Goal: Go to known website: Access a specific website the user already knows

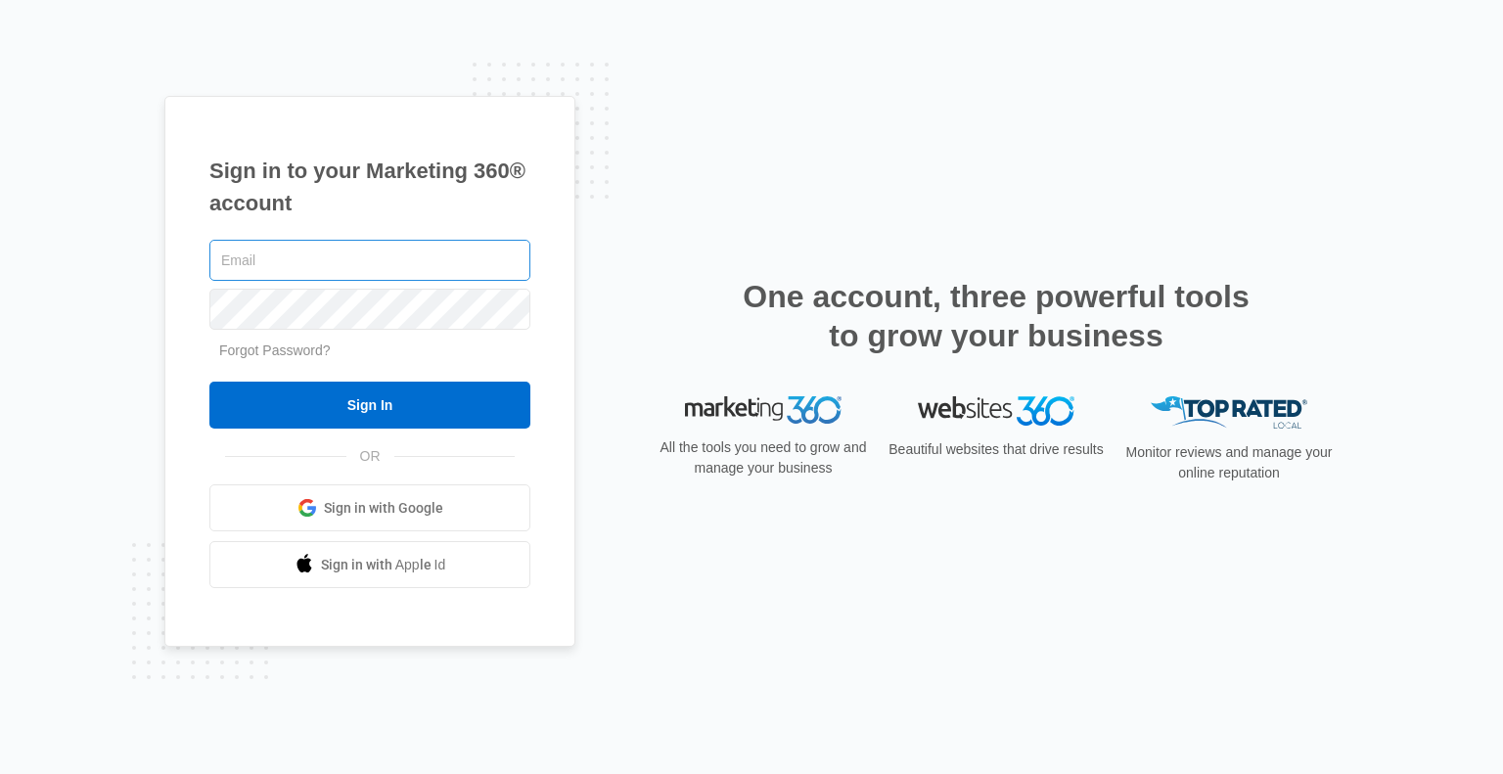
click at [286, 257] on input "text" at bounding box center [369, 260] width 321 height 41
type input "clowry@lavenderqueen.ca"
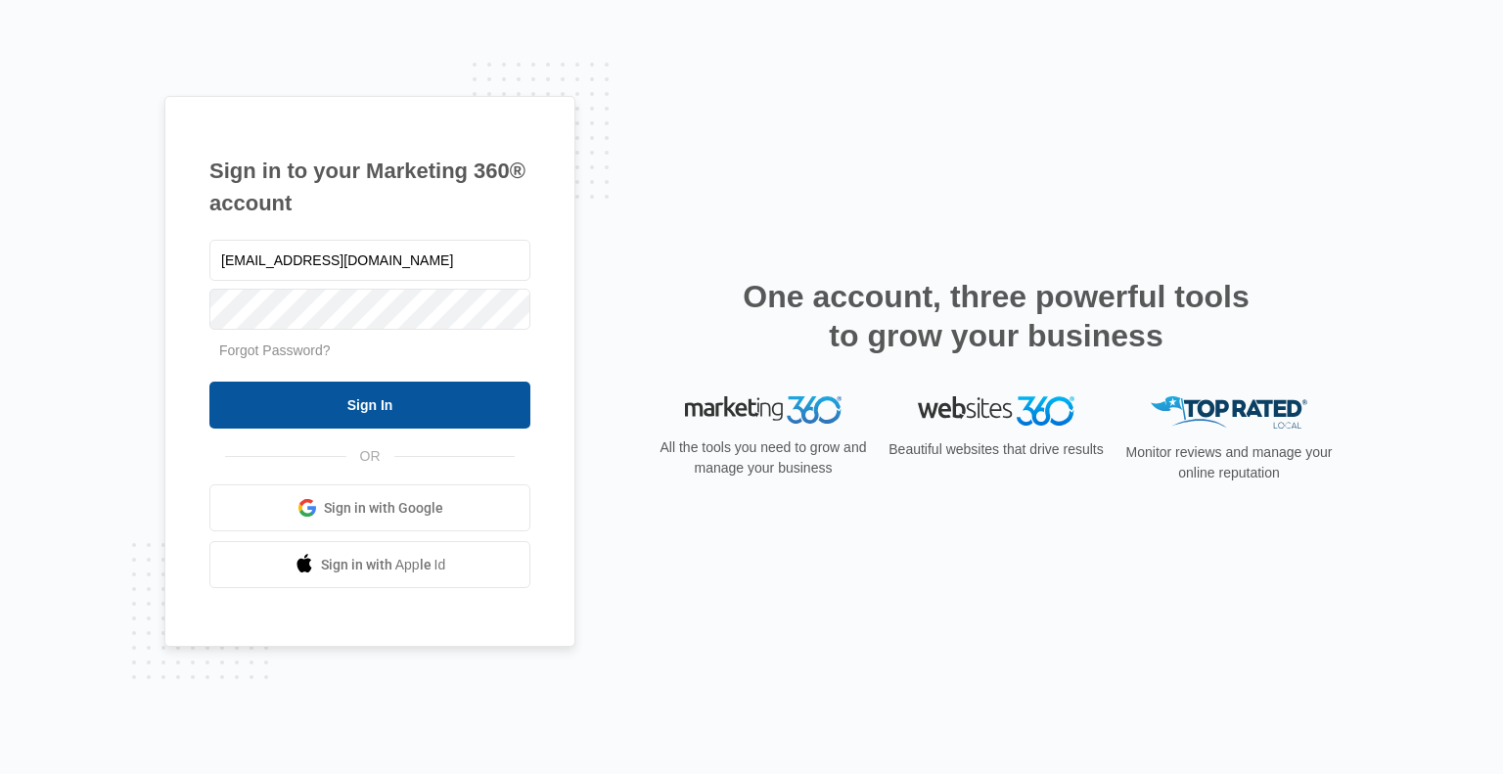
click at [319, 393] on input "Sign In" at bounding box center [369, 405] width 321 height 47
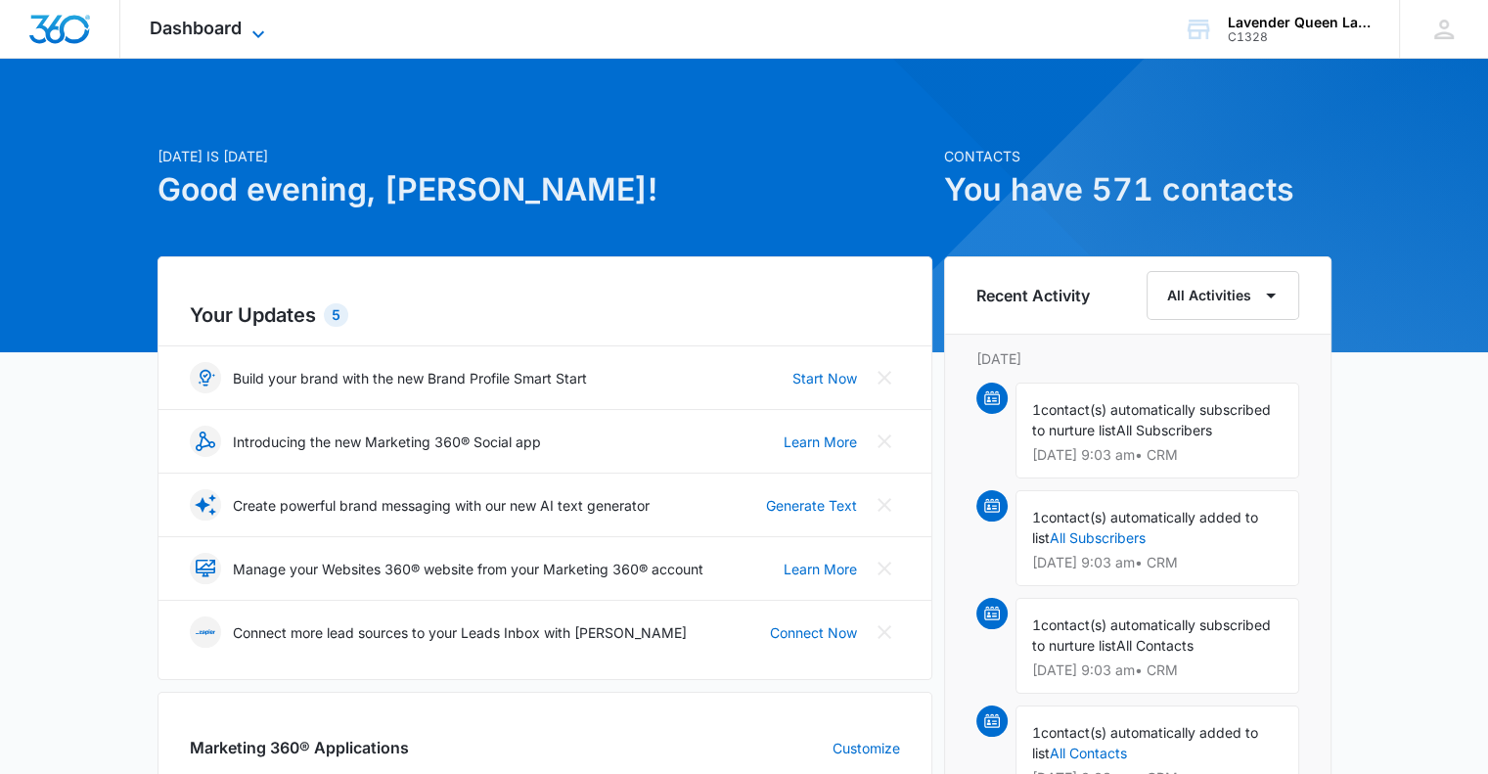
click at [257, 27] on icon at bounding box center [258, 34] width 23 height 23
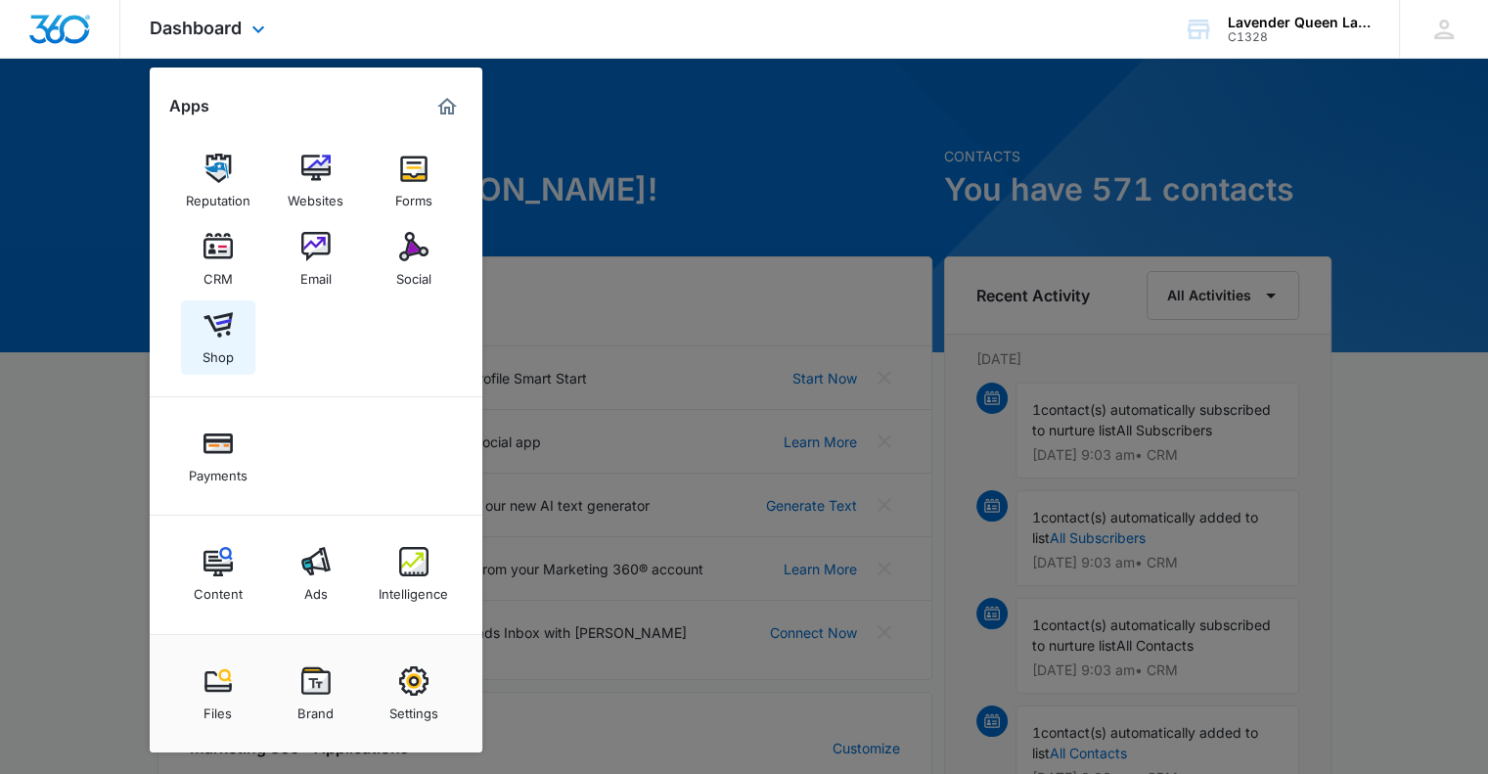
click at [214, 338] on img at bounding box center [217, 324] width 29 height 29
